Goal: Use online tool/utility: Utilize a website feature to perform a specific function

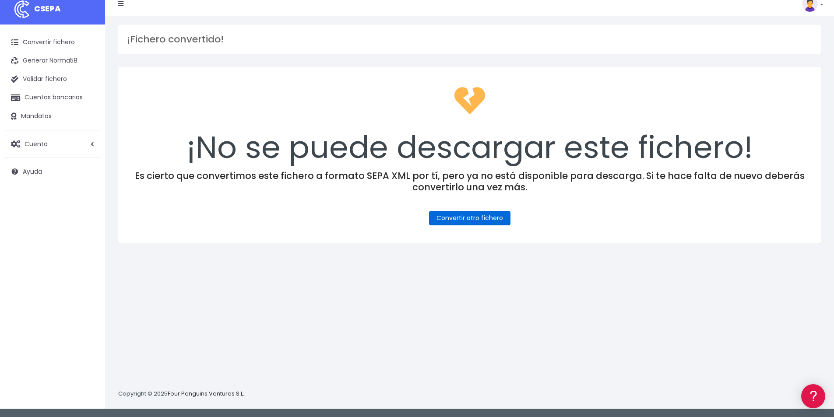
click at [487, 220] on link "Convertir otro fichero" at bounding box center [469, 218] width 81 height 14
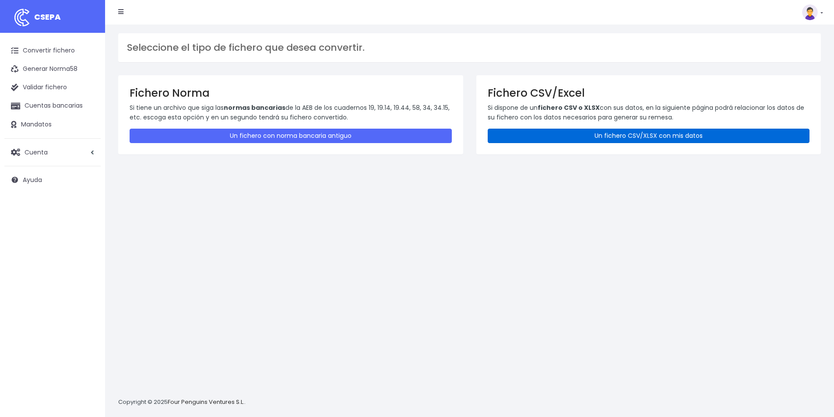
click at [570, 136] on link "Un fichero CSV/XLSX con mis datos" at bounding box center [649, 136] width 322 height 14
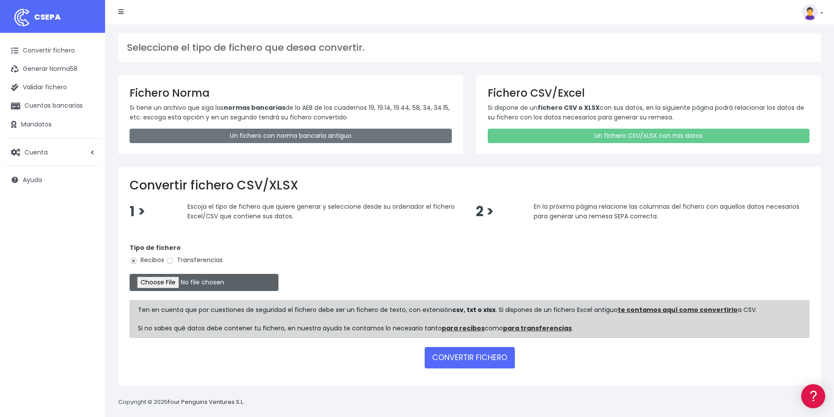
click at [178, 283] on input "file" at bounding box center [204, 282] width 149 height 17
type input "C:\fakepath\COBROS 25-09-25.xlsx"
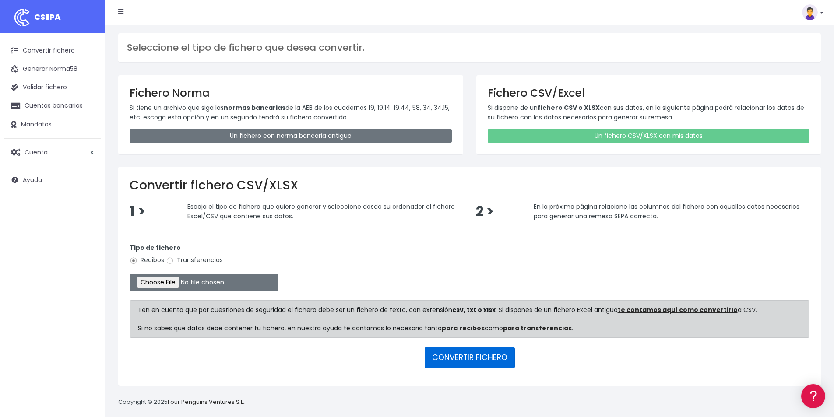
click at [463, 359] on button "CONVERTIR FICHERO" at bounding box center [470, 357] width 90 height 21
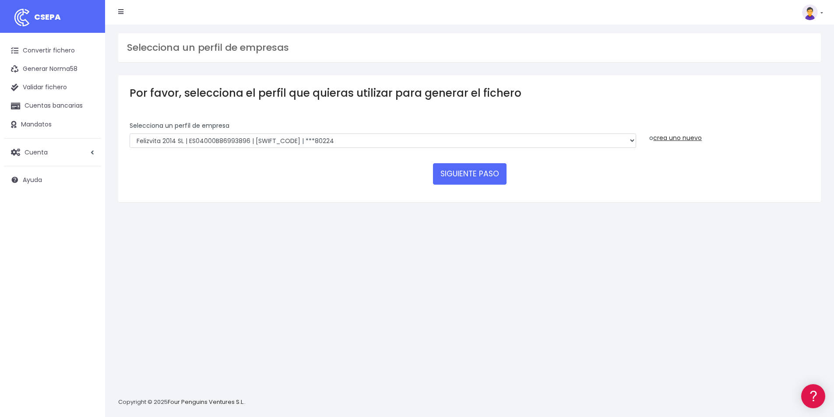
click at [342, 132] on div "Selecciona un perfíl de empresa Felizvita 2014 SL | ES04000B86993896 | CAIXESBB…" at bounding box center [383, 134] width 507 height 27
click at [342, 138] on select "Felizvita 2014 SL | ES04000B86993896 | CAIXESBBXXX | ***80224 CUIDA CARE MARKET…" at bounding box center [383, 141] width 507 height 15
select select "1688"
click at [130, 134] on select "Felizvita 2014 SL | ES04000B86993896 | CAIXESBBXXX | ***80224 CUIDA CARE MARKET…" at bounding box center [383, 141] width 507 height 15
click at [461, 180] on button "SIGUIENTE PASO" at bounding box center [470, 173] width 74 height 21
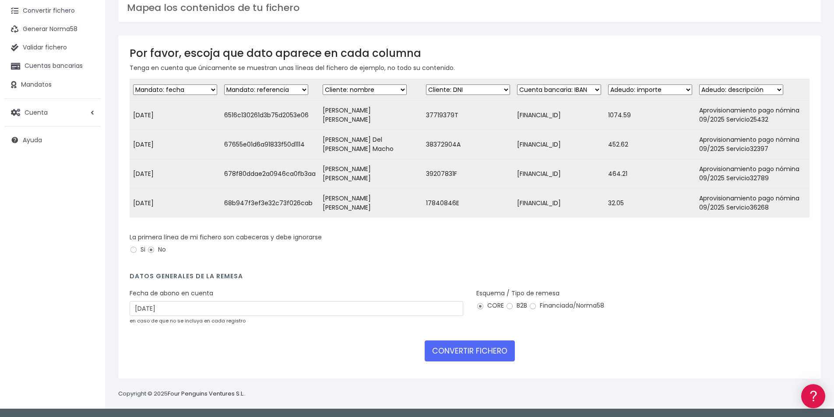
scroll to position [46, 0]
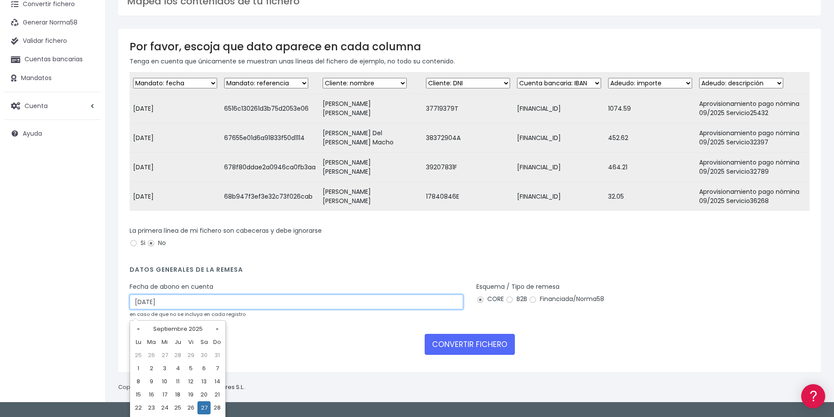
click at [191, 306] on input "27/09/2025" at bounding box center [297, 302] width 334 height 15
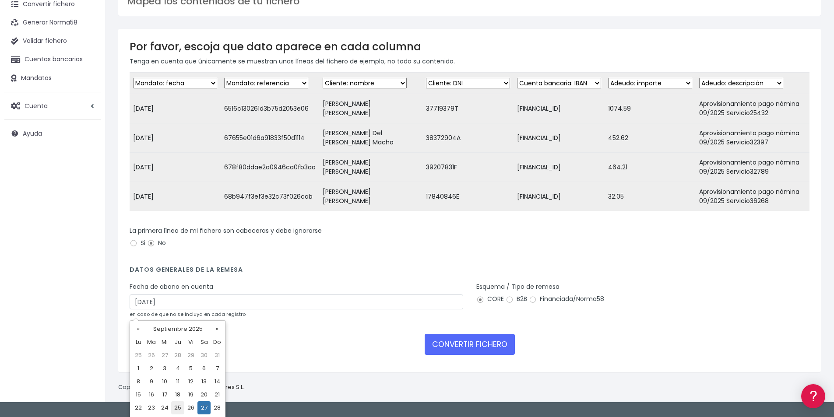
click at [182, 406] on td "25" at bounding box center [177, 408] width 13 height 13
type input "25/09/2025"
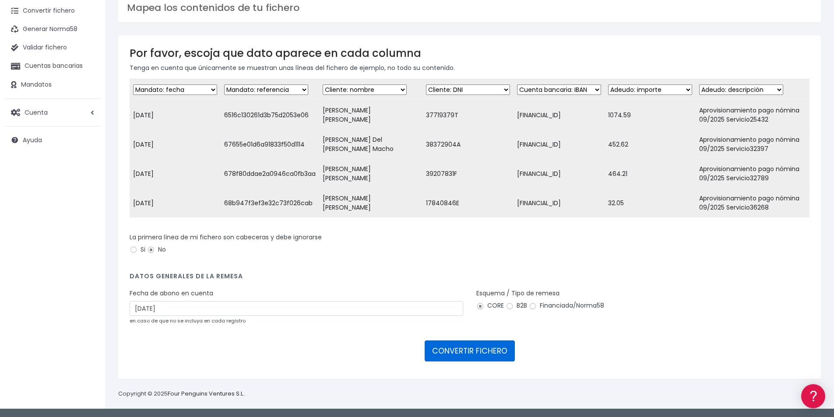
click at [492, 346] on button "CONVERTIR FICHERO" at bounding box center [470, 351] width 90 height 21
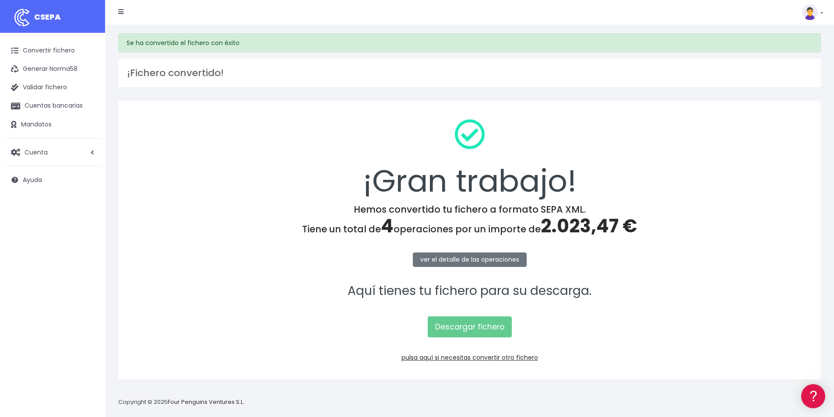
scroll to position [8, 0]
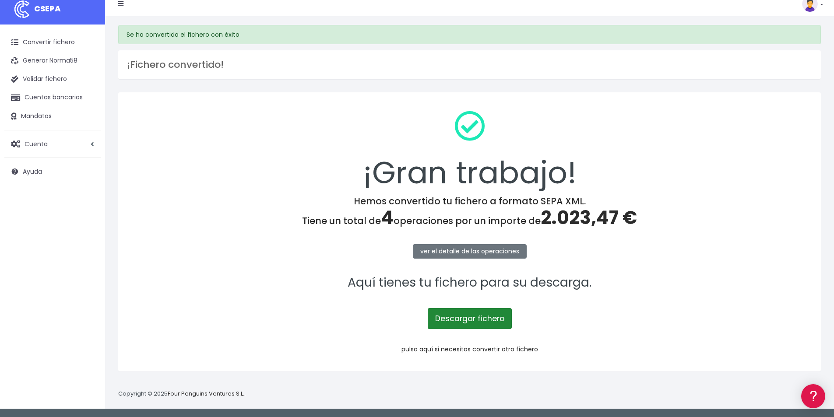
click at [450, 318] on link "Descargar fichero" at bounding box center [470, 318] width 84 height 21
click at [584, 222] on span "2.023,47 €" at bounding box center [589, 218] width 96 height 26
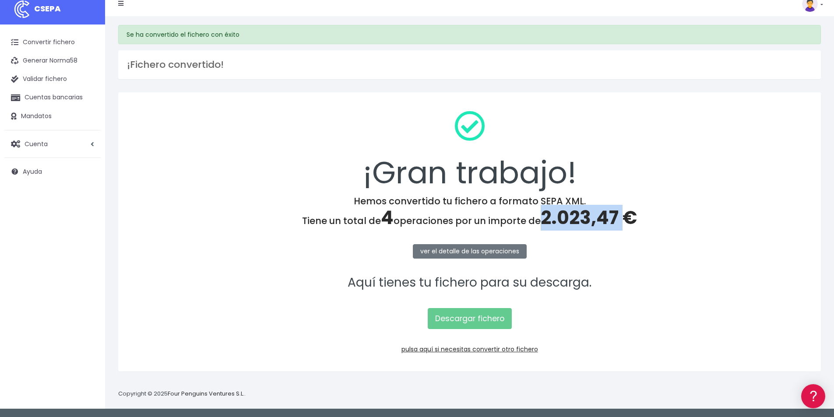
click at [584, 222] on span "2.023,47 €" at bounding box center [589, 218] width 96 height 26
copy span "2.023,47"
click at [505, 351] on link "pulsa aquí si necesitas convertir otro fichero" at bounding box center [470, 349] width 137 height 9
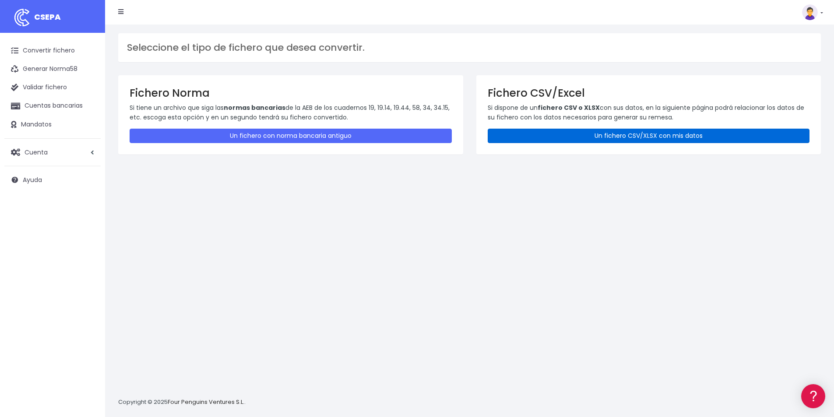
click at [641, 135] on link "Un fichero CSV/XLSX con mis datos" at bounding box center [649, 136] width 322 height 14
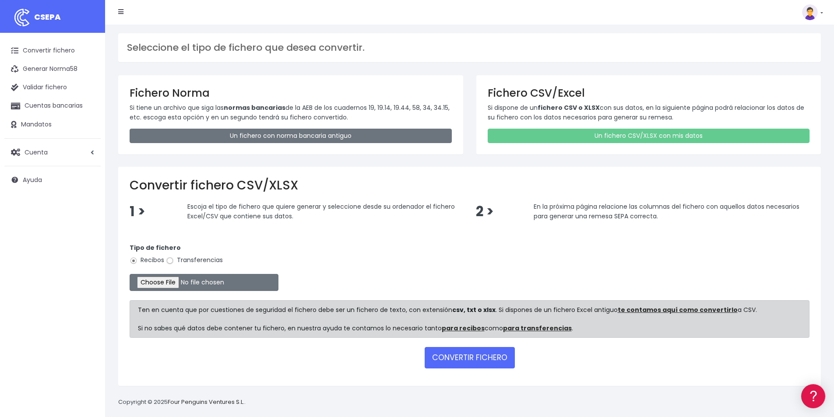
click at [173, 263] on input "Transferencias" at bounding box center [170, 261] width 8 height 8
radio input "true"
click at [200, 282] on input "file" at bounding box center [204, 282] width 149 height 17
type input "C:\fakepath\Remesa Devolución [DATE].xlsx"
click at [473, 358] on button "CONVERTIR FICHERO" at bounding box center [470, 357] width 90 height 21
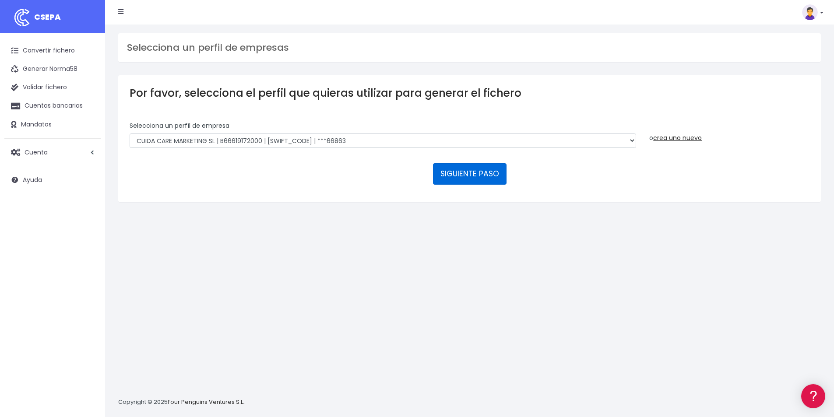
click at [467, 177] on button "SIGUIENTE PASO" at bounding box center [470, 173] width 74 height 21
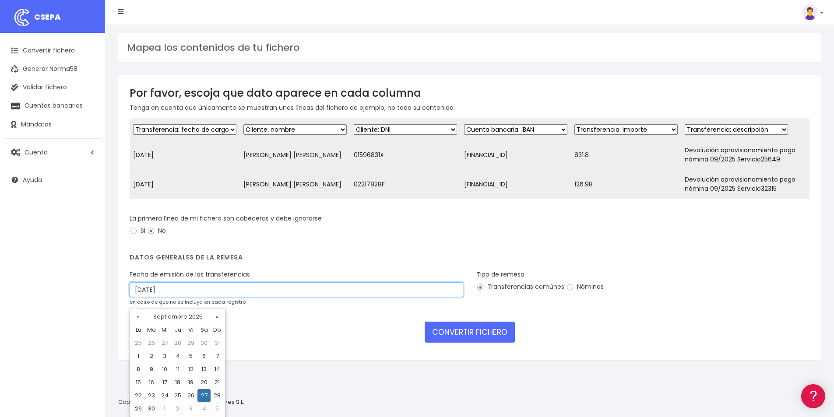
click at [166, 297] on input "[DATE]" at bounding box center [297, 290] width 334 height 15
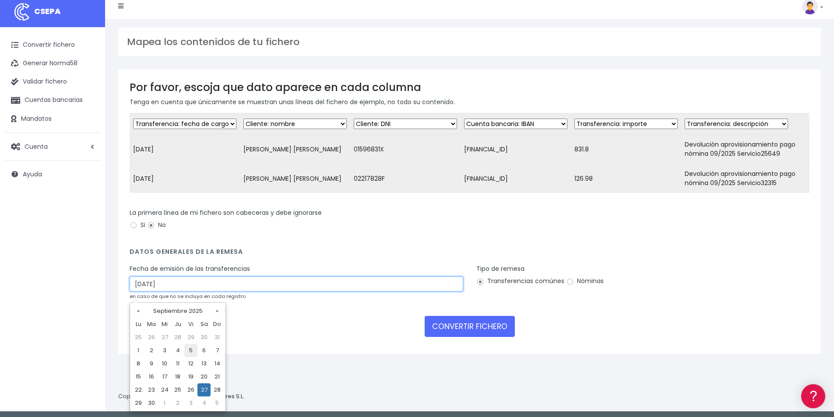
scroll to position [8, 0]
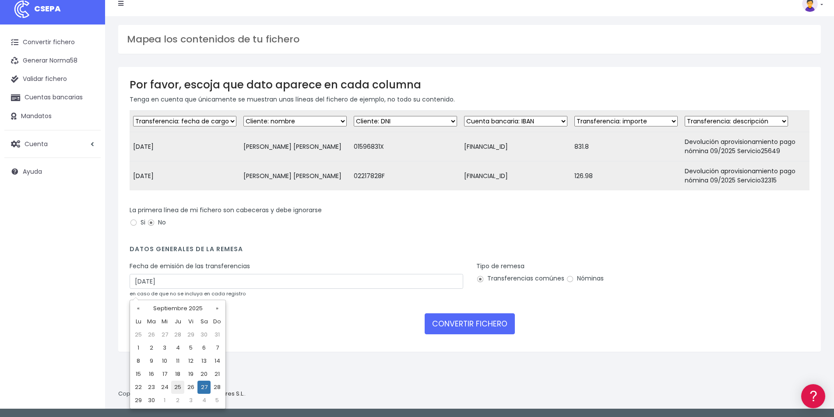
click at [181, 387] on td "25" at bounding box center [177, 387] width 13 height 13
type input "[DATE]"
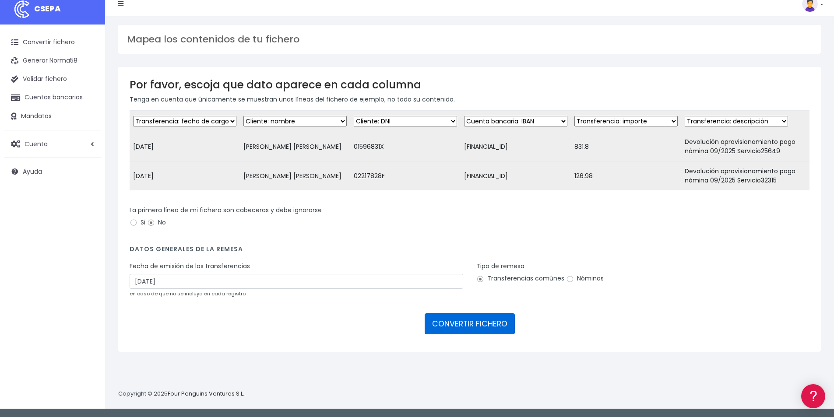
click at [487, 332] on button "CONVERTIR FICHERO" at bounding box center [470, 324] width 90 height 21
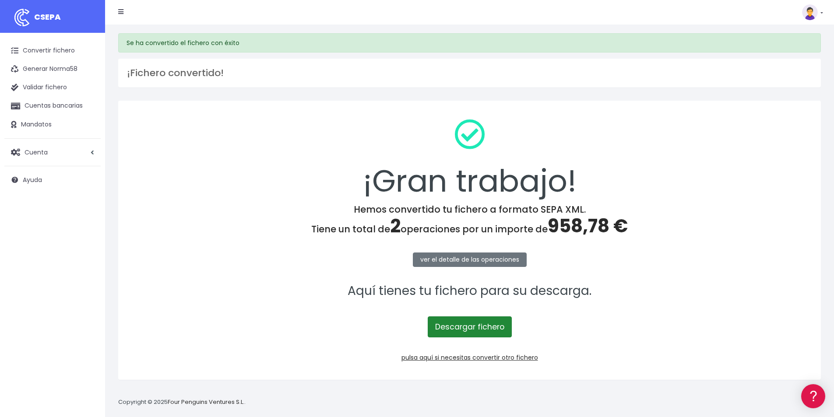
click at [479, 329] on link "Descargar fichero" at bounding box center [470, 327] width 84 height 21
click at [574, 227] on span "958,78 €" at bounding box center [588, 226] width 80 height 26
copy span "958,78"
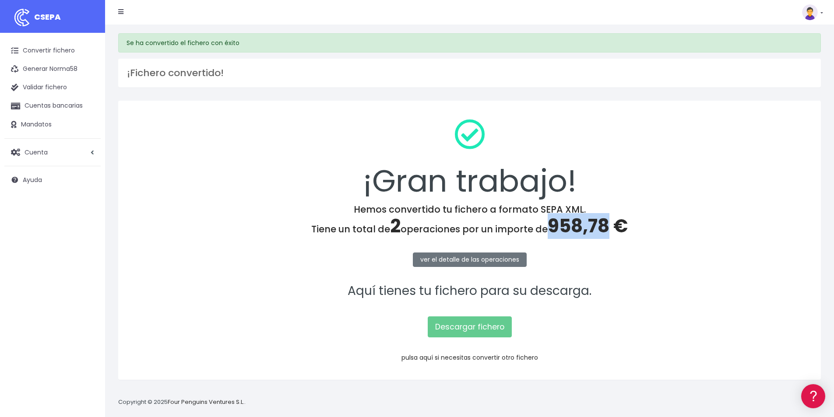
click at [515, 358] on link "pulsa aquí si necesitas convertir otro fichero" at bounding box center [470, 357] width 137 height 9
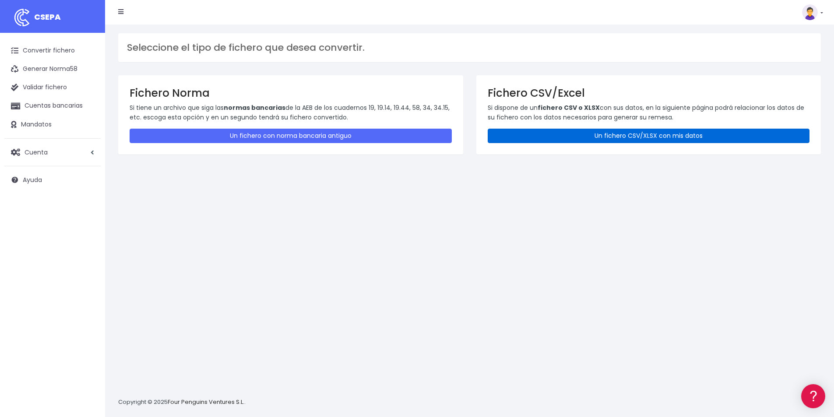
click at [645, 136] on link "Un fichero CSV/XLSX con mis datos" at bounding box center [649, 136] width 322 height 14
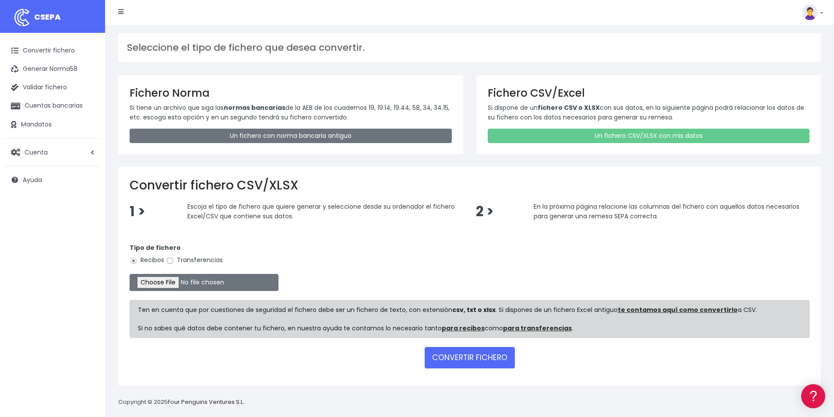
click at [170, 261] on input "Transferencias" at bounding box center [170, 261] width 8 height 8
radio input "true"
click at [193, 281] on input "file" at bounding box center [204, 282] width 149 height 17
type input "C:\fakepath\PAGOS [DATE].xlsx"
click at [467, 363] on button "CONVERTIR FICHERO" at bounding box center [470, 357] width 90 height 21
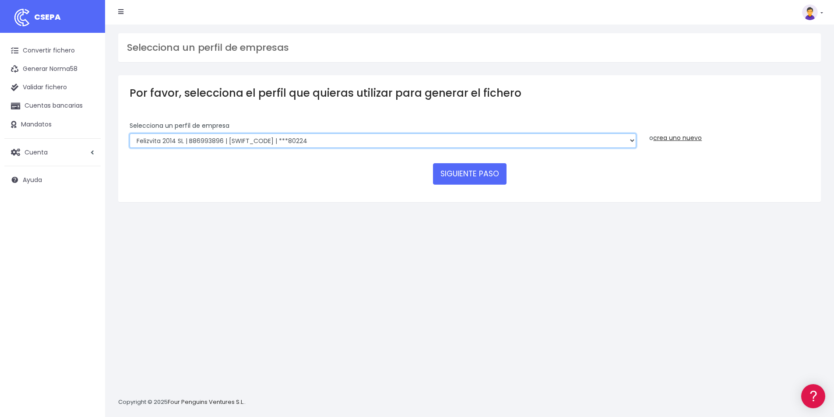
click at [310, 138] on select "Felizvita 2014 SL | B86993896 | CAIXESBBXXX | ***80224 Assisvita Asistencia S.L…" at bounding box center [383, 141] width 507 height 15
select select "1686"
click at [130, 134] on select "Felizvita 2014 SL | B86993896 | CAIXESBBXXX | ***80224 Assisvita Asistencia S.L…" at bounding box center [383, 141] width 507 height 15
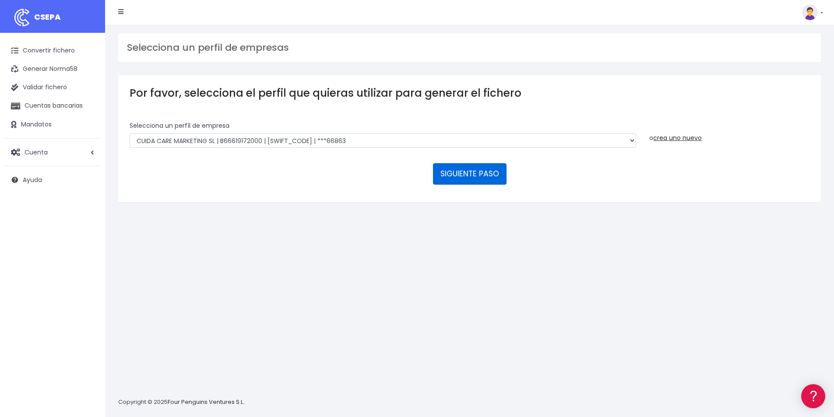
click at [469, 170] on button "SIGUIENTE PASO" at bounding box center [470, 173] width 74 height 21
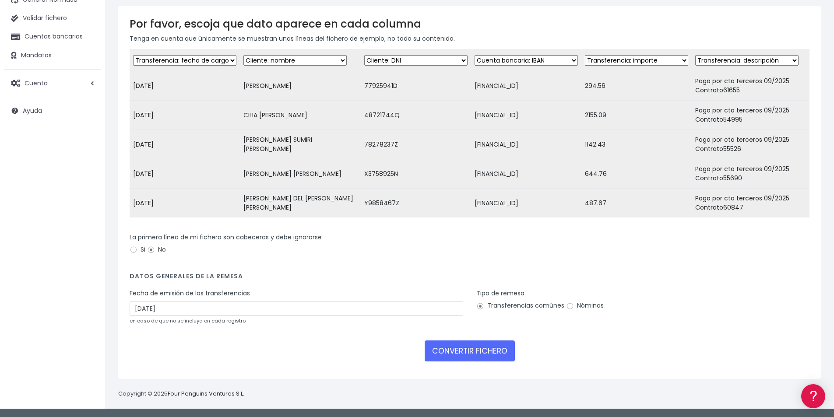
scroll to position [76, 0]
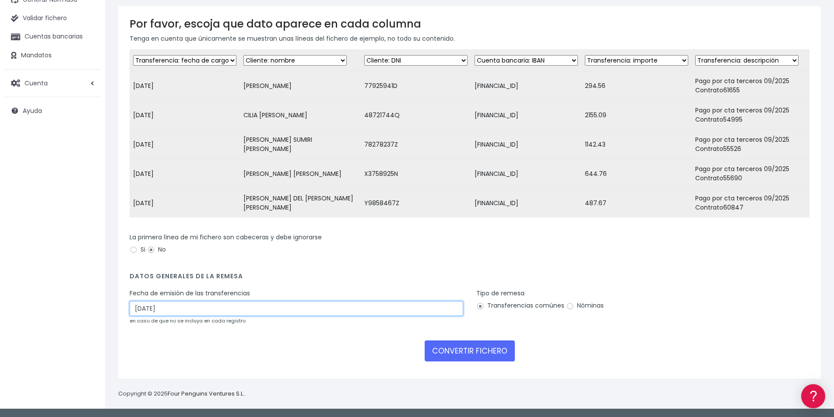
click at [165, 308] on input "[DATE]" at bounding box center [297, 308] width 334 height 15
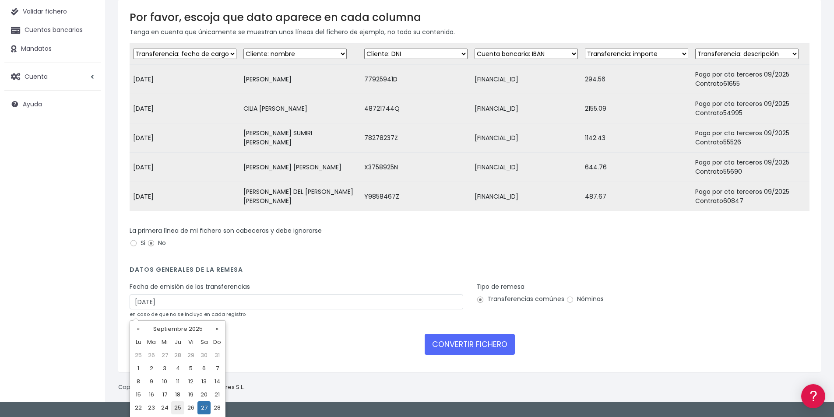
click at [181, 404] on td "25" at bounding box center [177, 408] width 13 height 13
type input "[DATE]"
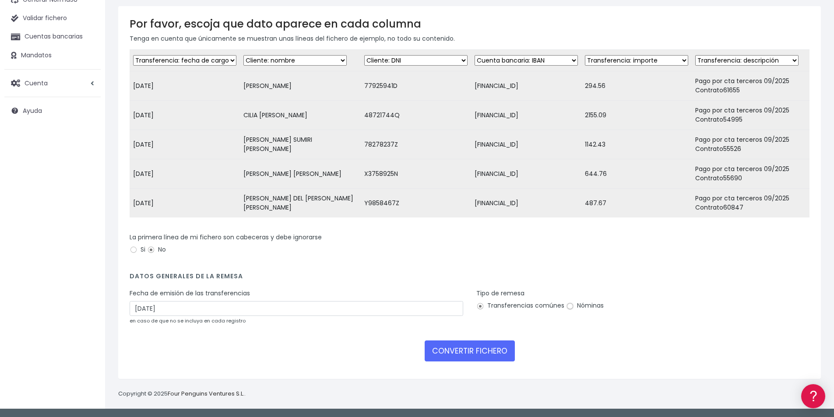
click at [569, 306] on input "Nóminas" at bounding box center [570, 307] width 8 height 8
radio input "true"
click at [481, 349] on button "CONVERTIR FICHERO" at bounding box center [470, 351] width 90 height 21
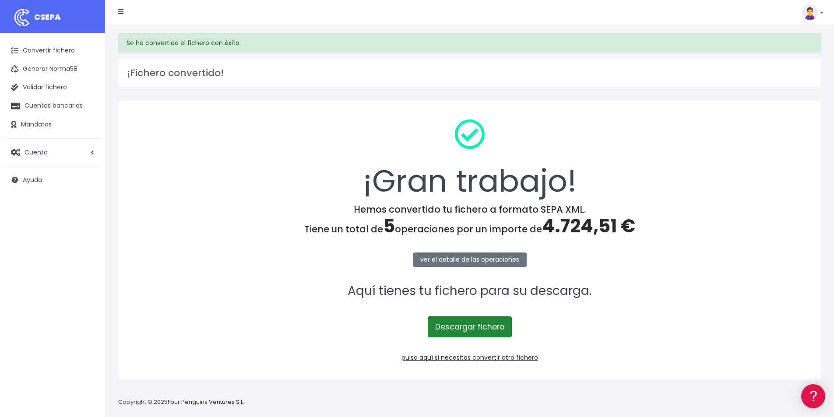
click at [474, 328] on link "Descargar fichero" at bounding box center [470, 327] width 84 height 21
click at [576, 225] on span "4.724,51 €" at bounding box center [588, 226] width 93 height 26
copy span "4.724,51"
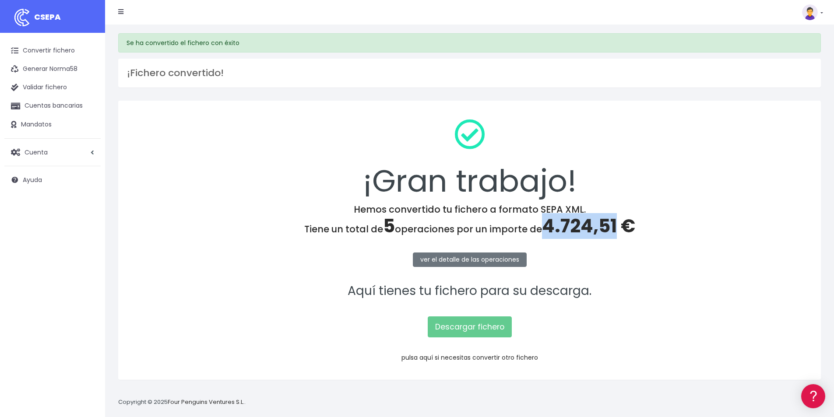
click at [528, 360] on link "pulsa aquí si necesitas convertir otro fichero" at bounding box center [470, 357] width 137 height 9
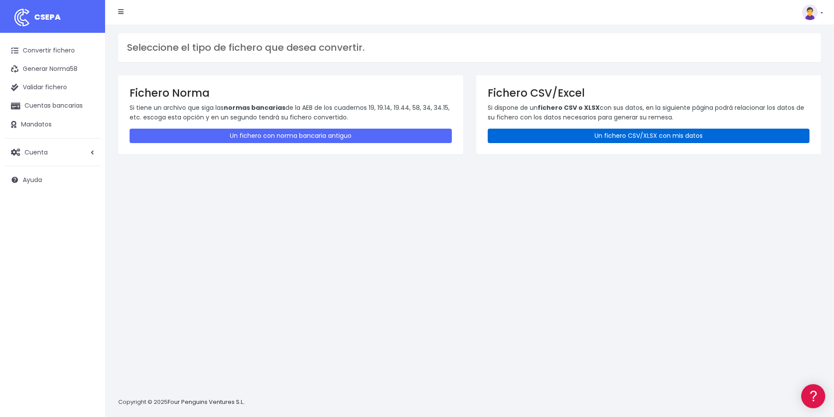
click at [624, 135] on link "Un fichero CSV/XLSX con mis datos" at bounding box center [649, 136] width 322 height 14
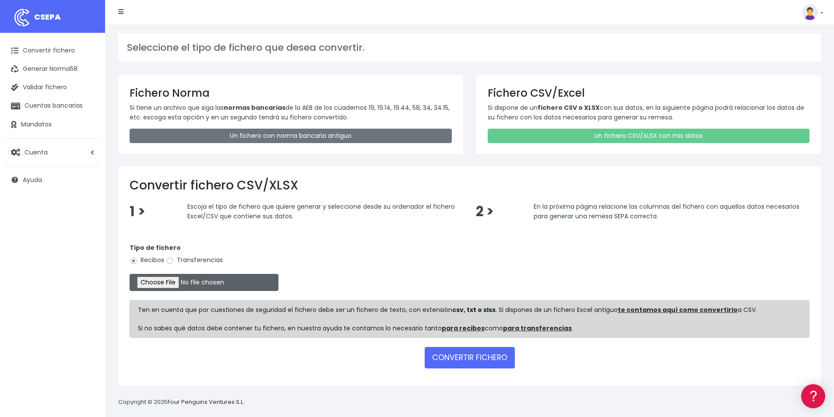
click at [190, 283] on input "file" at bounding box center [204, 282] width 149 height 17
type input "C:\fakepath\ASSIST SETEMBRE 2025.xlsx"
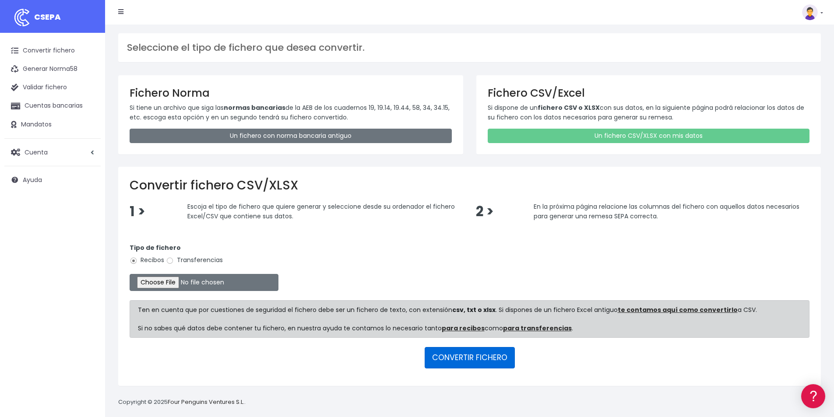
click at [479, 356] on button "CONVERTIR FICHERO" at bounding box center [470, 357] width 90 height 21
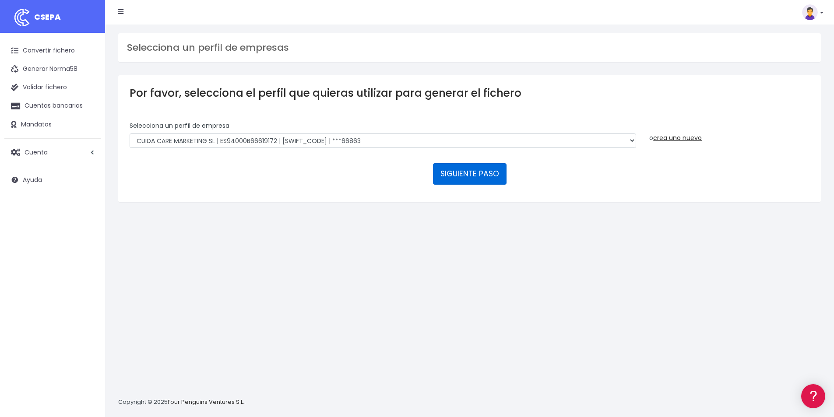
click at [467, 177] on button "SIGUIENTE PASO" at bounding box center [470, 173] width 74 height 21
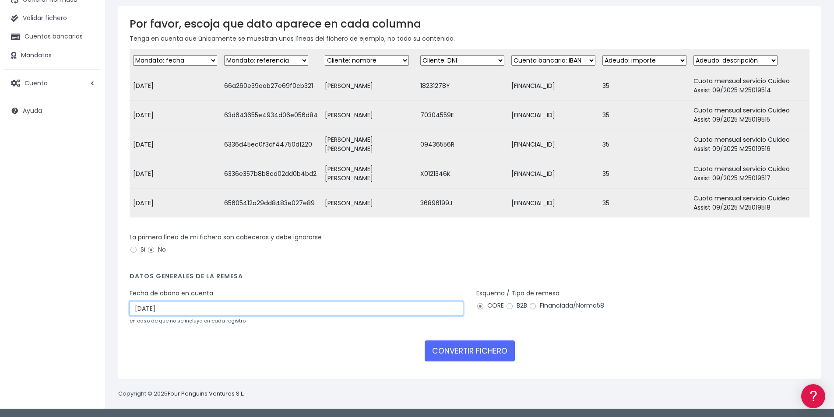
click at [176, 305] on input "[DATE]" at bounding box center [297, 308] width 334 height 15
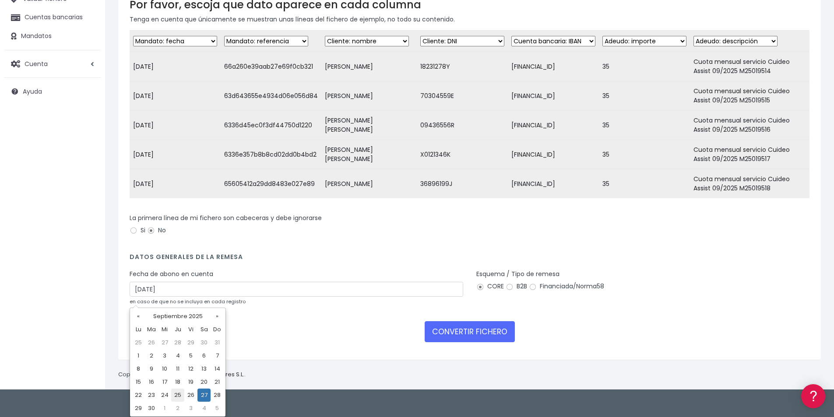
click at [177, 396] on td "25" at bounding box center [177, 395] width 13 height 13
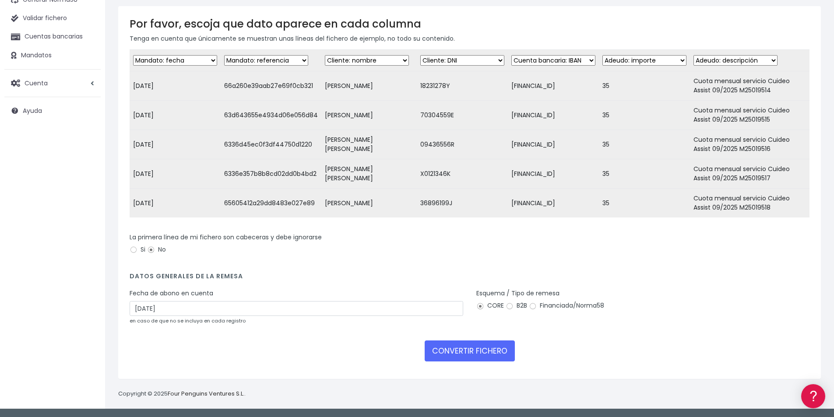
type input "[DATE]"
click at [474, 354] on button "CONVERTIR FICHERO" at bounding box center [470, 351] width 90 height 21
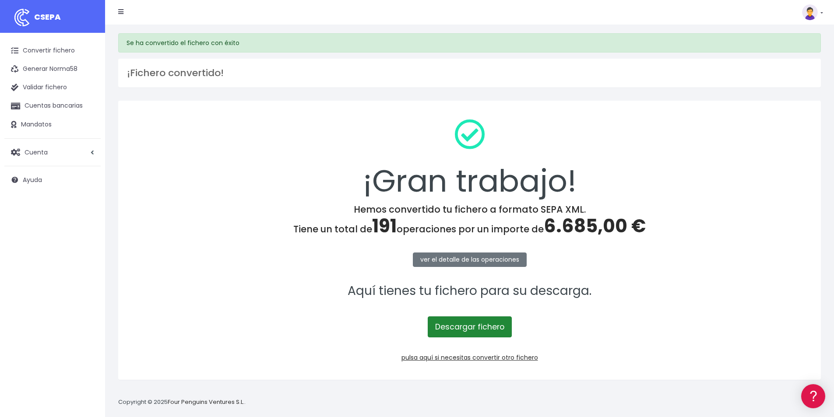
click at [480, 330] on link "Descargar fichero" at bounding box center [470, 327] width 84 height 21
click at [586, 227] on span "6.685,00 €" at bounding box center [595, 226] width 102 height 26
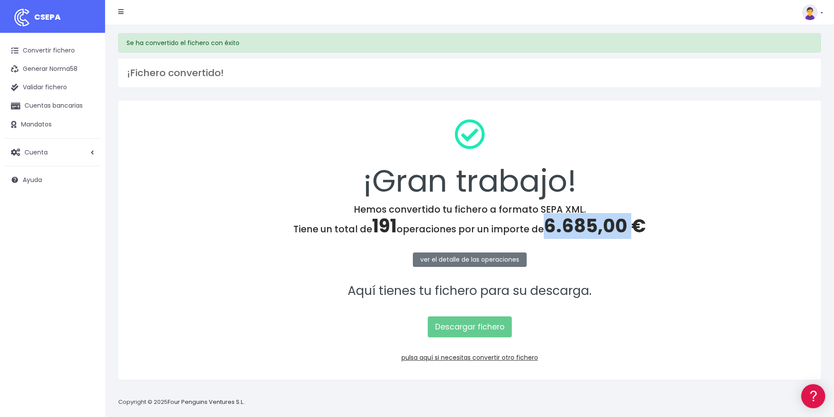
click at [586, 227] on span "6.685,00 €" at bounding box center [595, 226] width 102 height 26
copy span "6.685,00"
